Goal: Task Accomplishment & Management: Complete application form

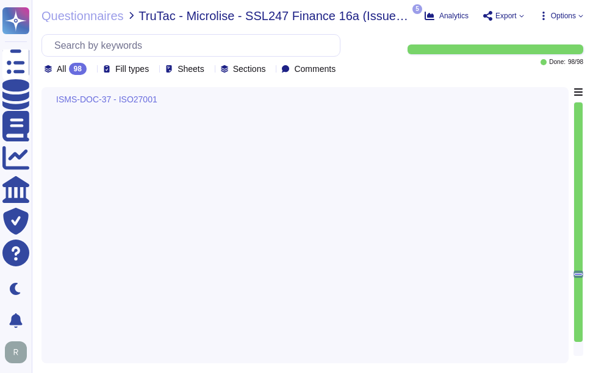
type textarea "Please refer the attachment."
type textarea "Our organization ensures the return of all physical assets issued upon terminat…"
type textarea "Sectigo classifies assets based on their criticality using a risk-based approac…"
type textarea "Sectigo has developed and implemented a comprehensive set of procedures for inf…"
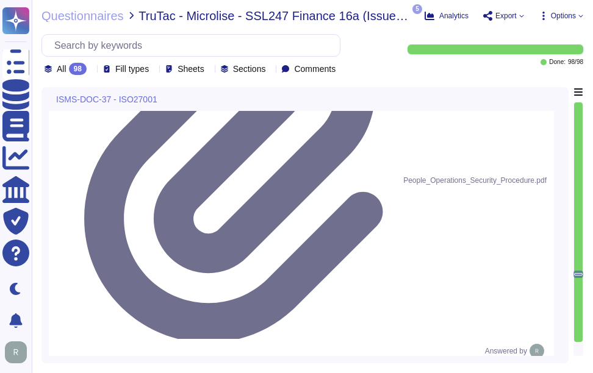
type textarea "Our organization has a formal disciplinary process documented for non-complianc…"
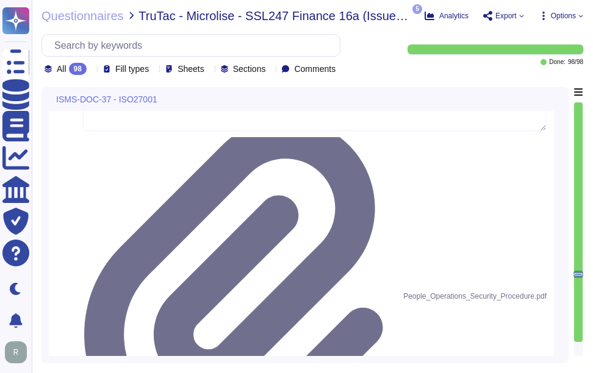
scroll to position [11741, 0]
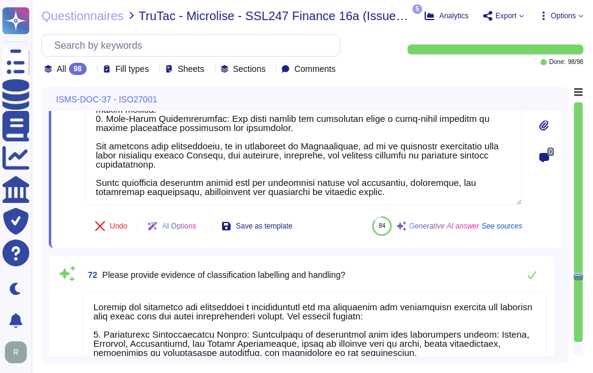
type textarea "Sectigo has developed and implemented a comprehensive set of procedures for inf…"
type textarea "Our organization employs a comprehensive set of measures to prevent unauthorize…"
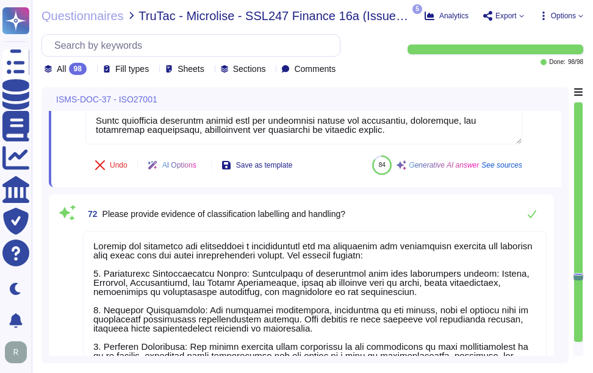
scroll to position [1, 0]
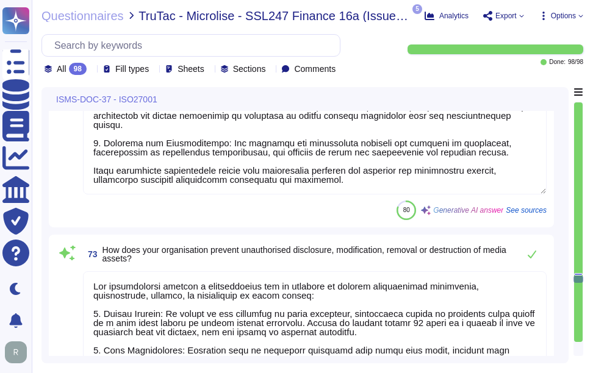
type textarea "No."
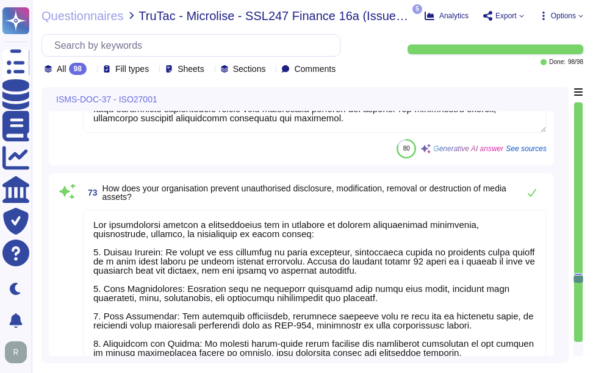
scroll to position [12787, 0]
type textarea "Sectigo has established a comprehensive Access Control Policy that governs acce…"
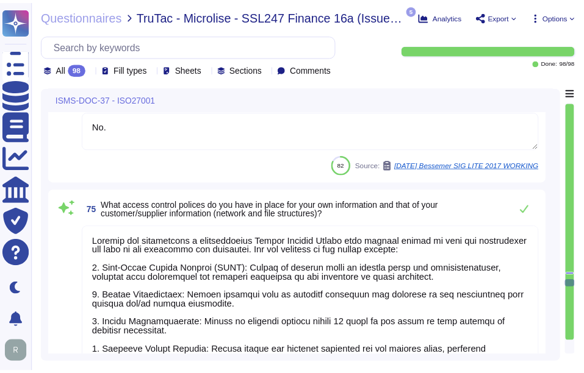
scroll to position [13214, 0]
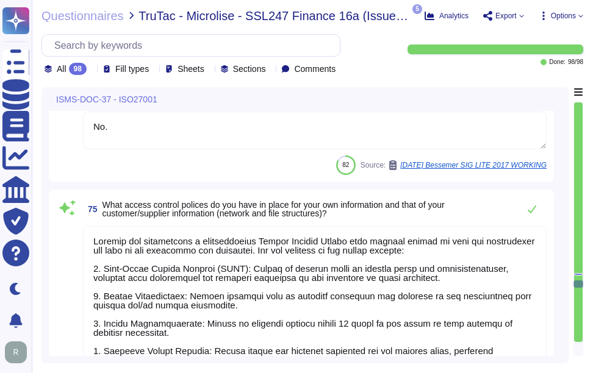
type textarea "Our organization has a structured process for granting, reviewing, and removing…"
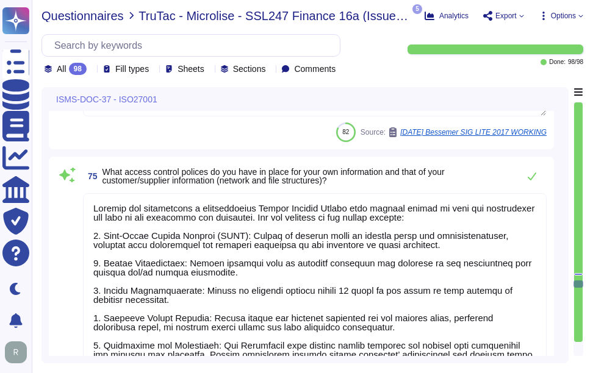
click at [77, 17] on span "Questionnaires" at bounding box center [82, 16] width 82 height 12
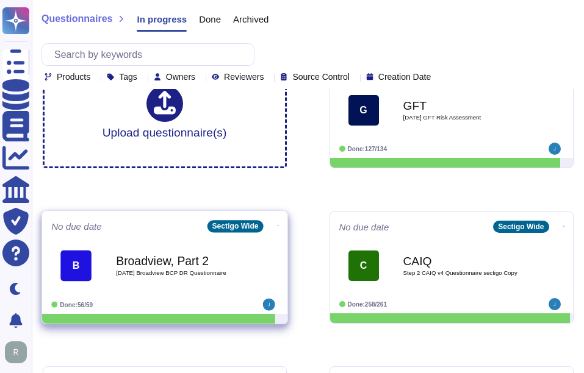
scroll to position [61, 0]
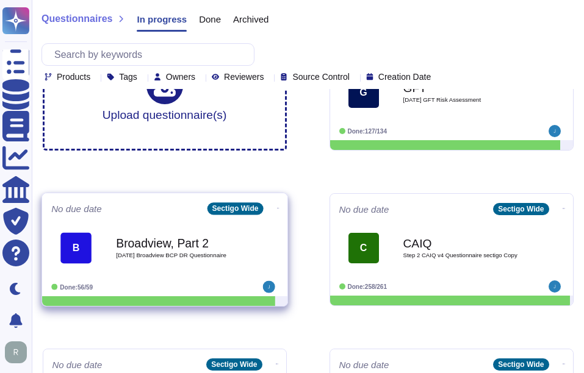
click at [165, 245] on b "Broadview, Part 2" at bounding box center [177, 243] width 123 height 12
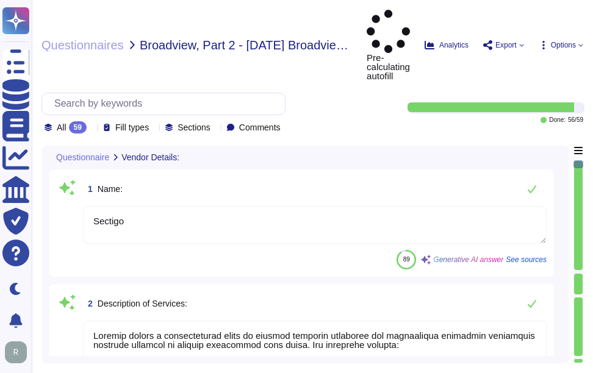
type textarea "Sectigo"
type textarea "Sectigo offers a comprehensive range of digital identity solutions and certific…"
type textarea "The hosting types provided include: 1. Software as a Service (SaaS) hosted in G…"
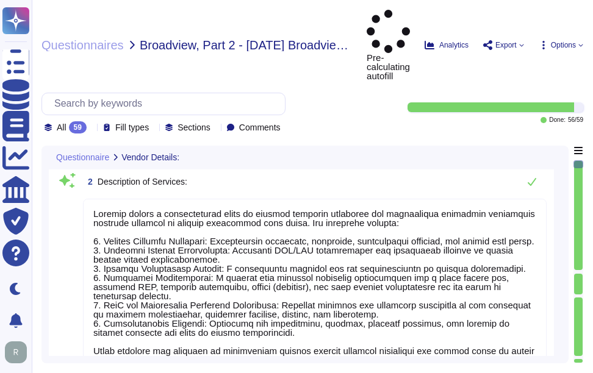
type textarea "Our hosting type resiliency is supported by a high-availability environment wit…"
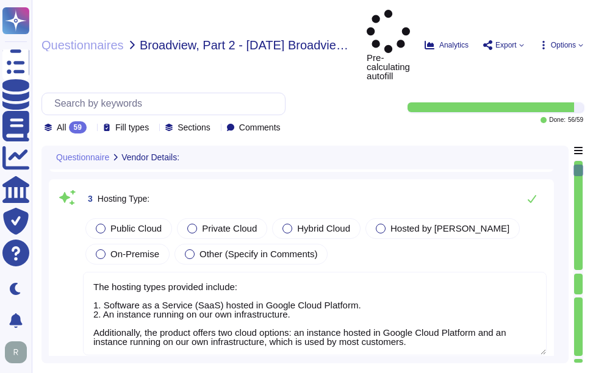
scroll to position [1, 0]
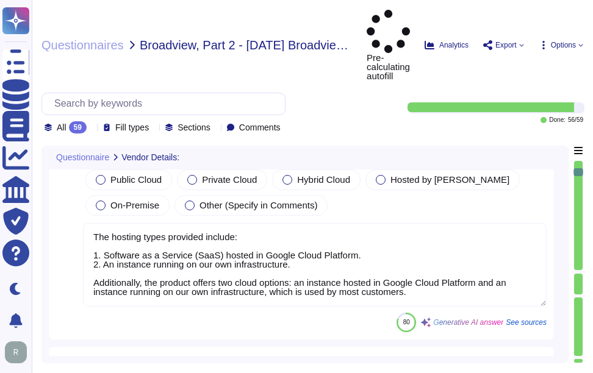
type textarea "The cloud hosting models provided include: 1. Software as a Service (SaaS) host…"
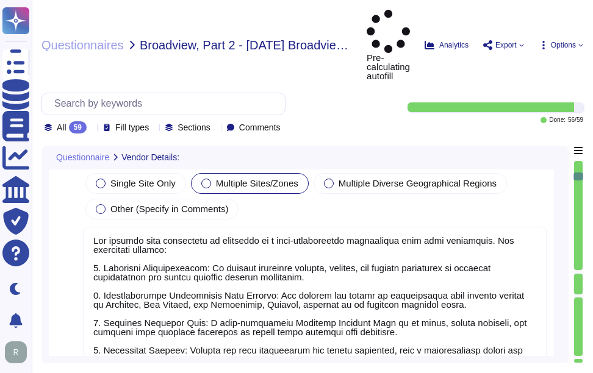
type textarea "Our Business Continuity Plan (BCP) is well-documented and tested annually to en…"
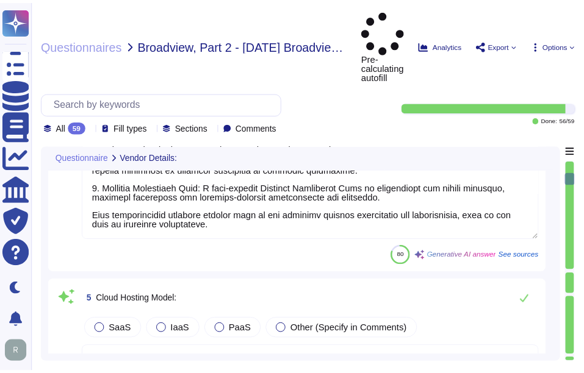
scroll to position [915, 0]
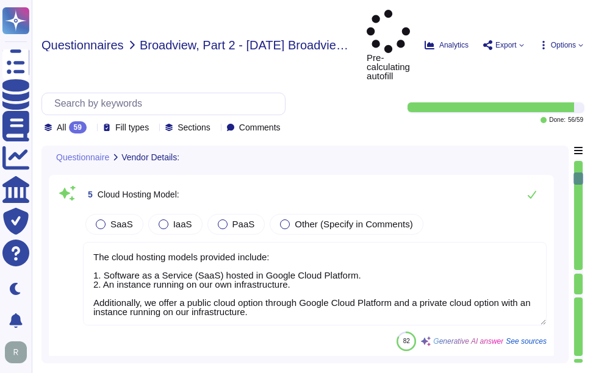
click at [97, 39] on span "Questionnaires" at bounding box center [82, 45] width 82 height 12
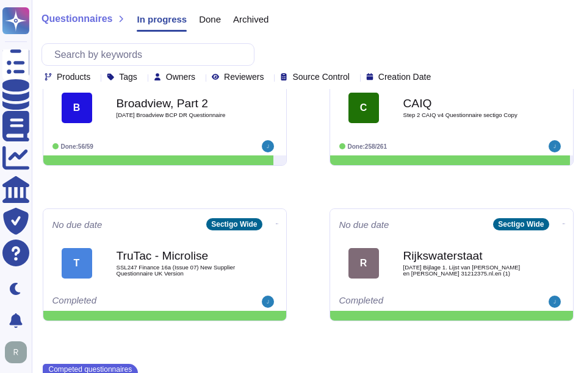
scroll to position [71, 0]
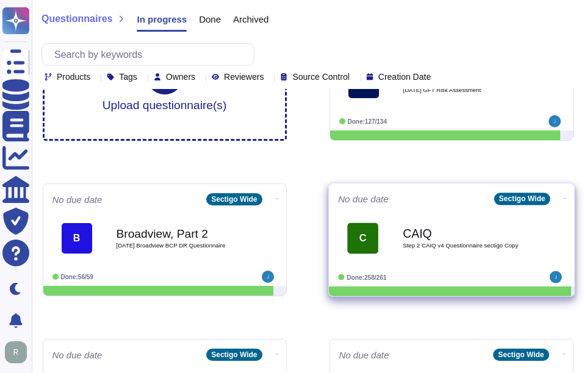
click at [448, 250] on div "CAIQ Step 2 CAIQ v4 Questionnaire sectigo Copy" at bounding box center [464, 237] width 123 height 49
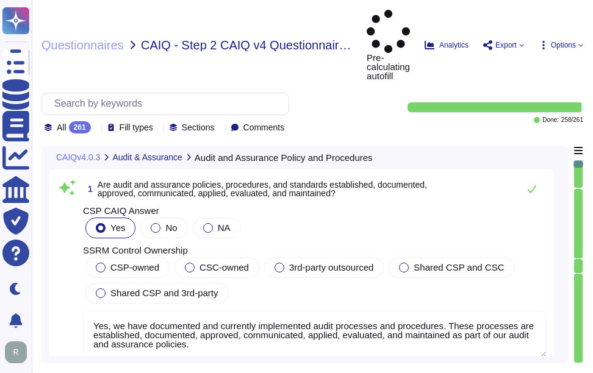
type textarea "Yes, we have documented and currently implemented audit processes and procedure…"
type textarea "Yes, all audit and assurance policies, procedures, and standards are reviewed a…"
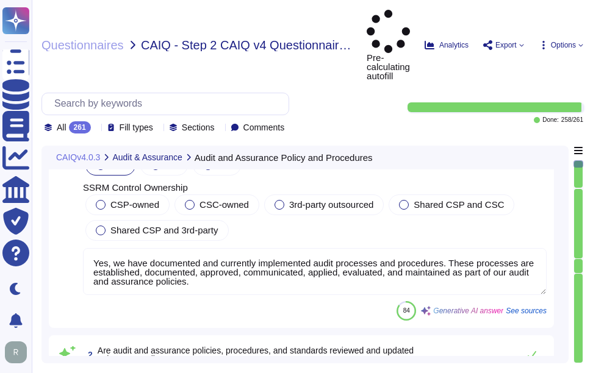
type textarea "Yes, independent audit and assurance assessments are conducted according to rel…"
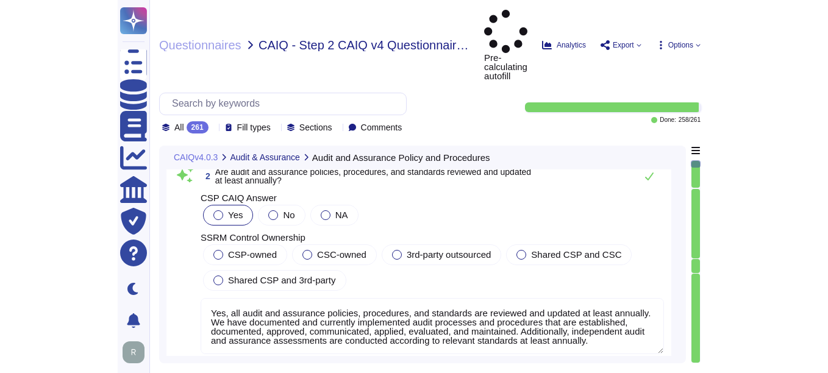
scroll to position [244, 0]
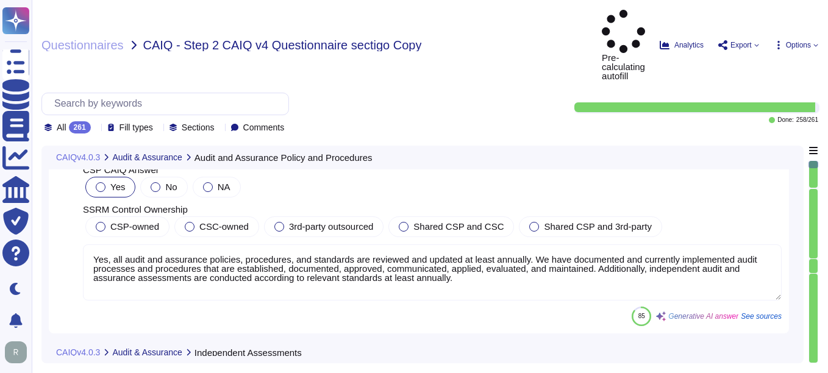
type textarea "Yes, independent audit and assurance assessments are performed according to ris…"
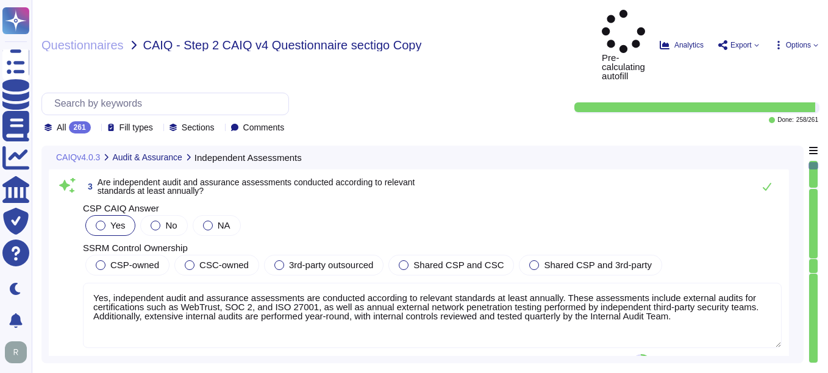
type textarea "Yes, compliance is verified regarding all relevant standards, regulations, lega…"
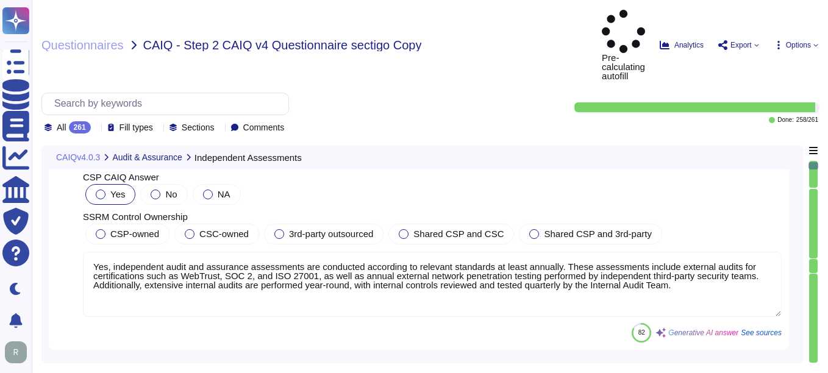
scroll to position [488, 0]
